Goal: Task Accomplishment & Management: Use online tool/utility

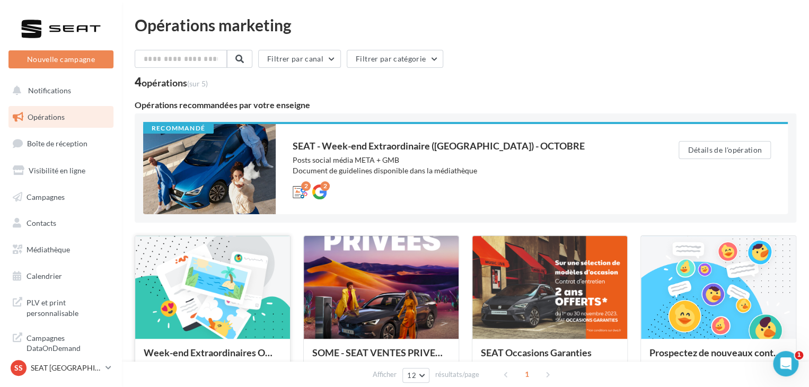
click at [218, 280] on div at bounding box center [212, 288] width 155 height 104
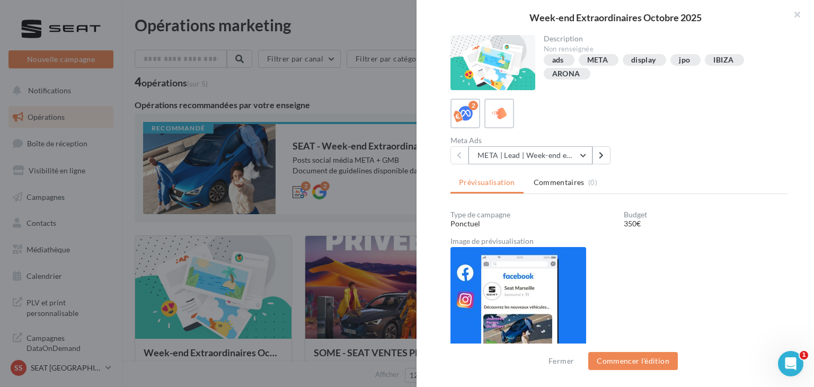
click at [560, 153] on button "META | Lead | Week-end extraordinaires Octobre 2025" at bounding box center [530, 155] width 124 height 18
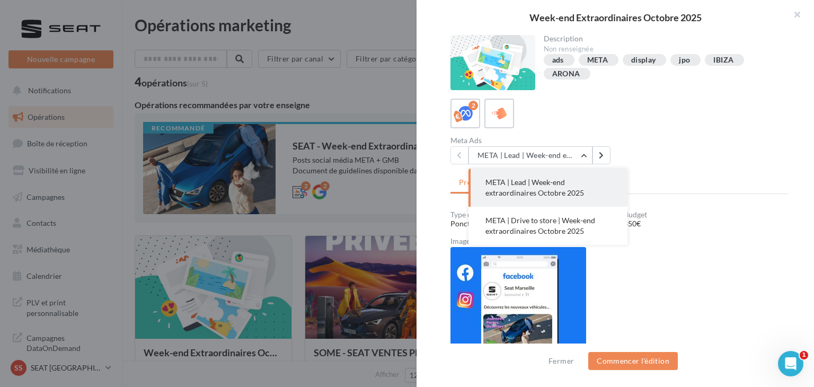
click at [645, 149] on div "Meta Ads META | Lead | Week-end extraordinaires Octobre 2025 META | Lead | Week…" at bounding box center [623, 151] width 347 height 28
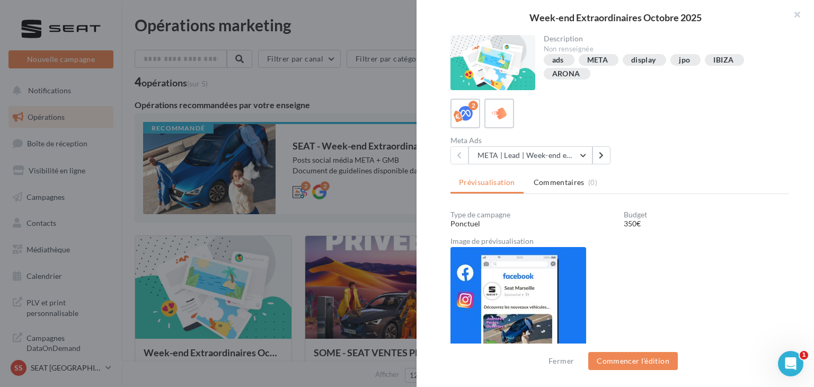
scroll to position [12, 0]
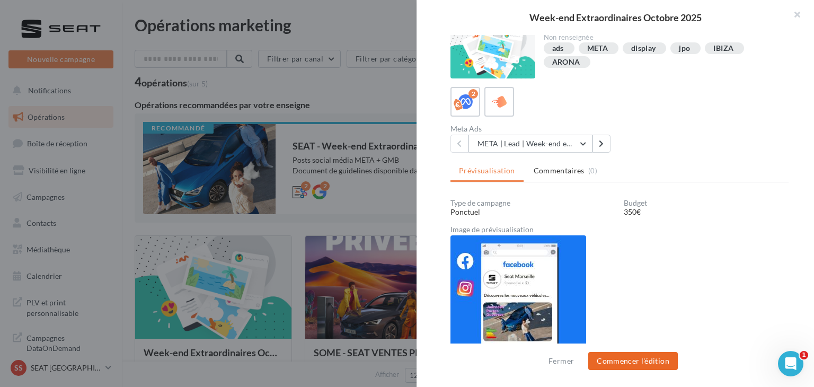
click at [627, 361] on button "Commencer l'édition" at bounding box center [633, 361] width 90 height 18
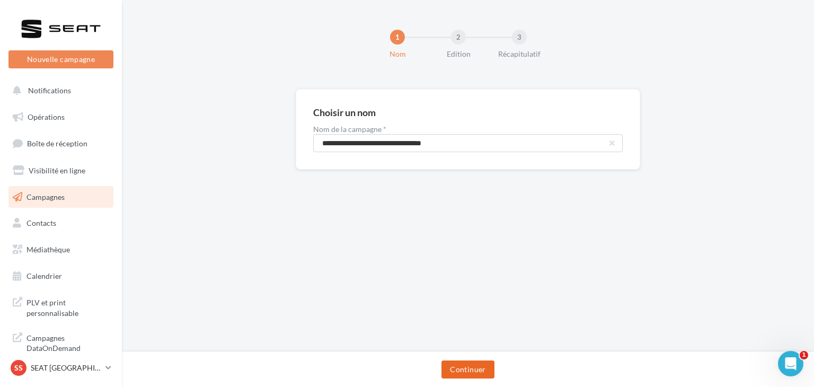
click at [475, 367] on button "Continuer" at bounding box center [467, 369] width 52 height 18
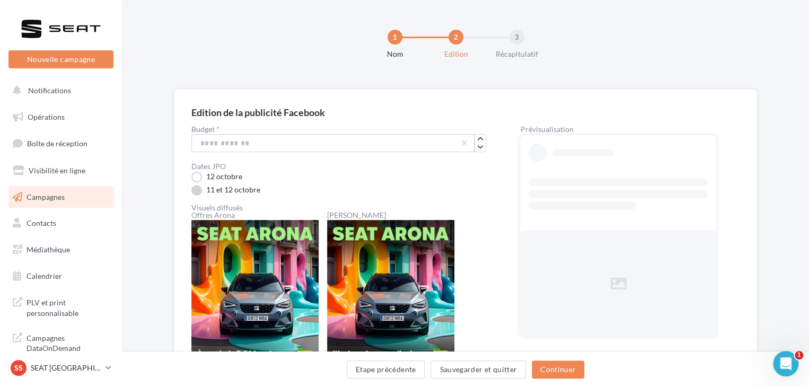
click at [247, 189] on label "11 et 12 octobre" at bounding box center [225, 190] width 69 height 11
click at [482, 144] on icon "button" at bounding box center [480, 147] width 6 height 6
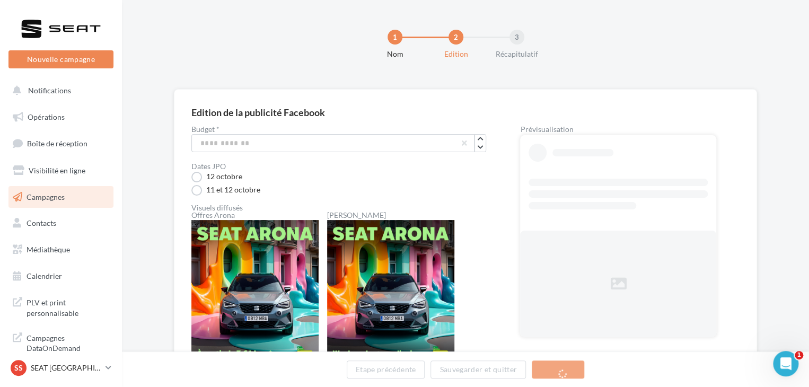
drag, startPoint x: 341, startPoint y: 122, endPoint x: 230, endPoint y: 140, distance: 111.6
click at [230, 140] on div "Edition de la publicité Facebook Budget * *** Dates JPO 12 octobre 11 et 12 oct…" at bounding box center [465, 357] width 548 height 501
drag, startPoint x: 230, startPoint y: 140, endPoint x: 168, endPoint y: 143, distance: 62.1
click at [168, 143] on div "Edition de la publicité Facebook Budget * *** Dates JPO 12 octobre 11 et 12 oct…" at bounding box center [465, 374] width 687 height 570
type input "***"
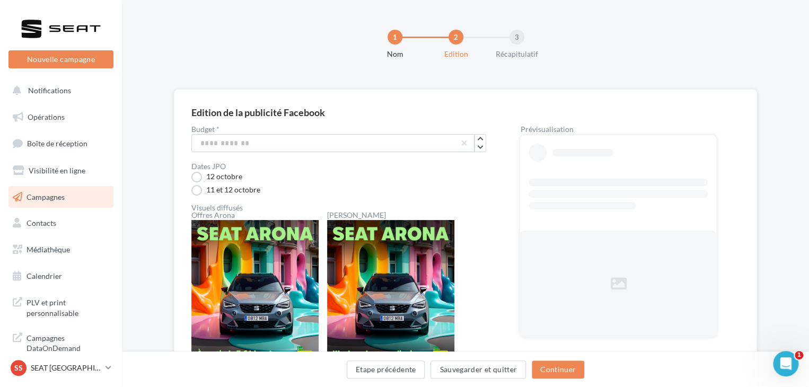
click at [369, 178] on div "12 octobre" at bounding box center [338, 176] width 295 height 11
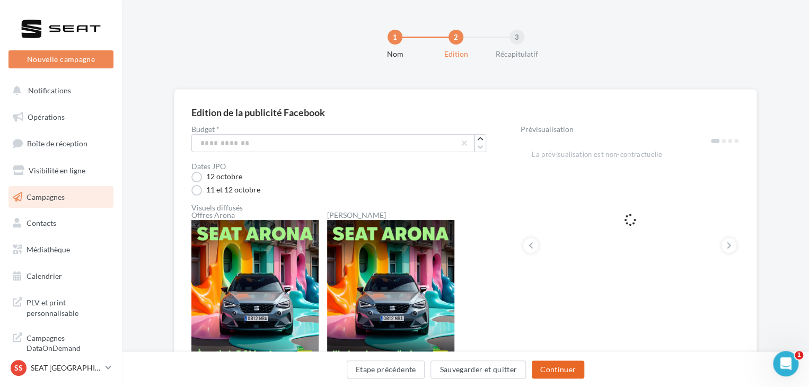
click at [557, 370] on button "Continuer" at bounding box center [557, 369] width 52 height 18
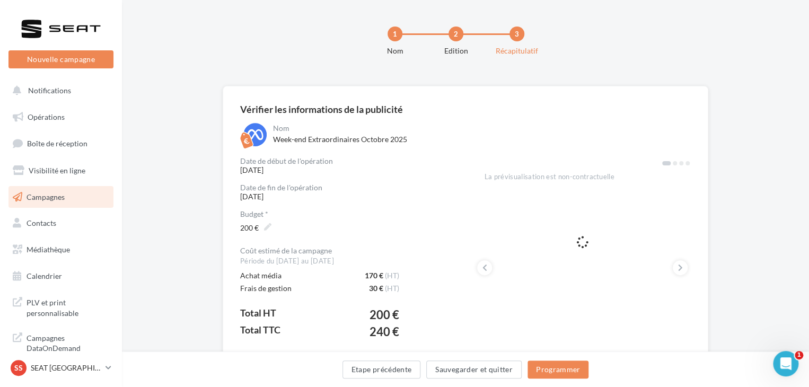
scroll to position [3, 0]
click at [568, 369] on button "Programmer" at bounding box center [557, 369] width 61 height 18
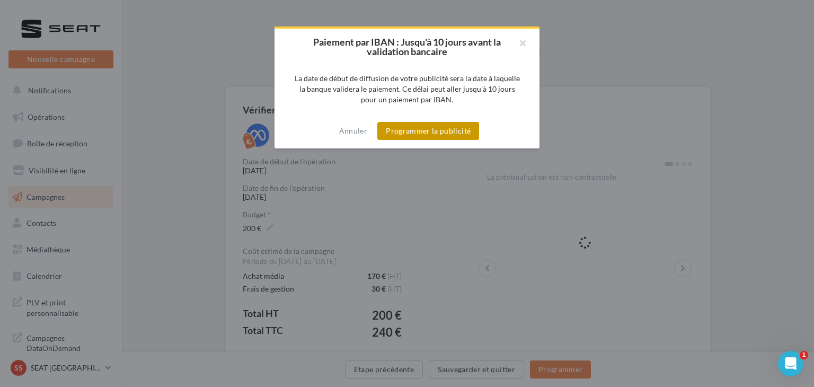
click at [460, 138] on button "Programmer la publicité" at bounding box center [428, 131] width 102 height 18
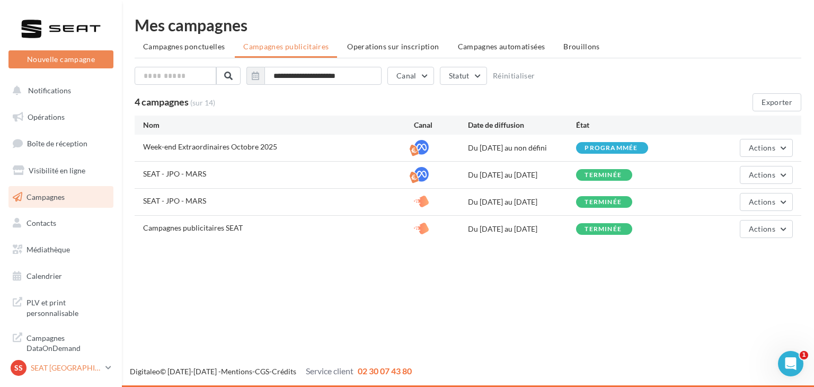
click at [90, 368] on p "SEAT [GEOGRAPHIC_DATA][PERSON_NAME]" at bounding box center [66, 367] width 70 height 11
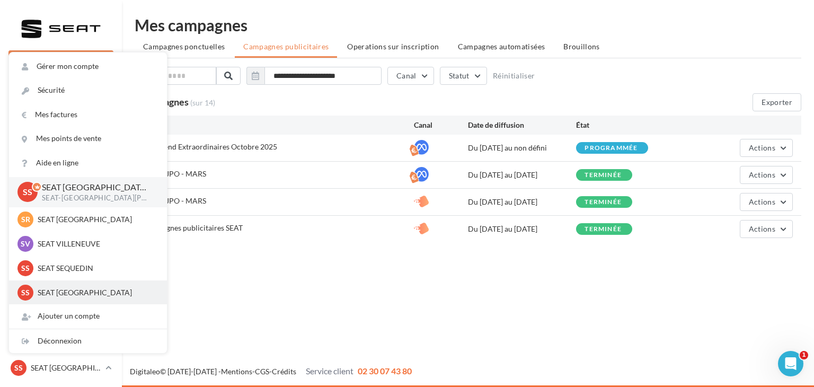
click at [84, 296] on p "SEAT [GEOGRAPHIC_DATA]" at bounding box center [96, 292] width 117 height 11
